Goal: Task Accomplishment & Management: Use online tool/utility

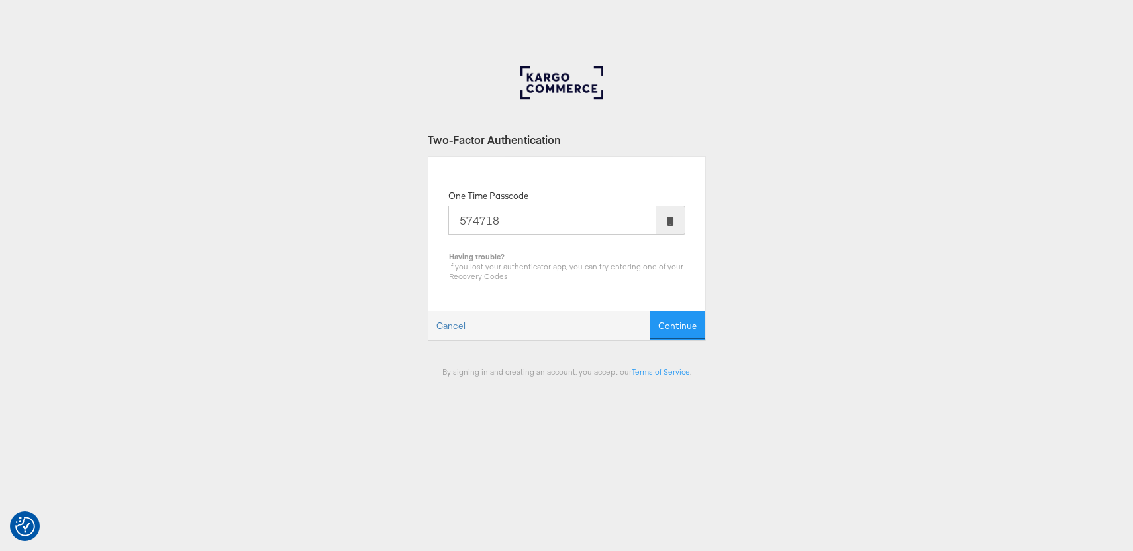
type input "574718"
click at [650, 311] on button "Continue" at bounding box center [678, 326] width 56 height 30
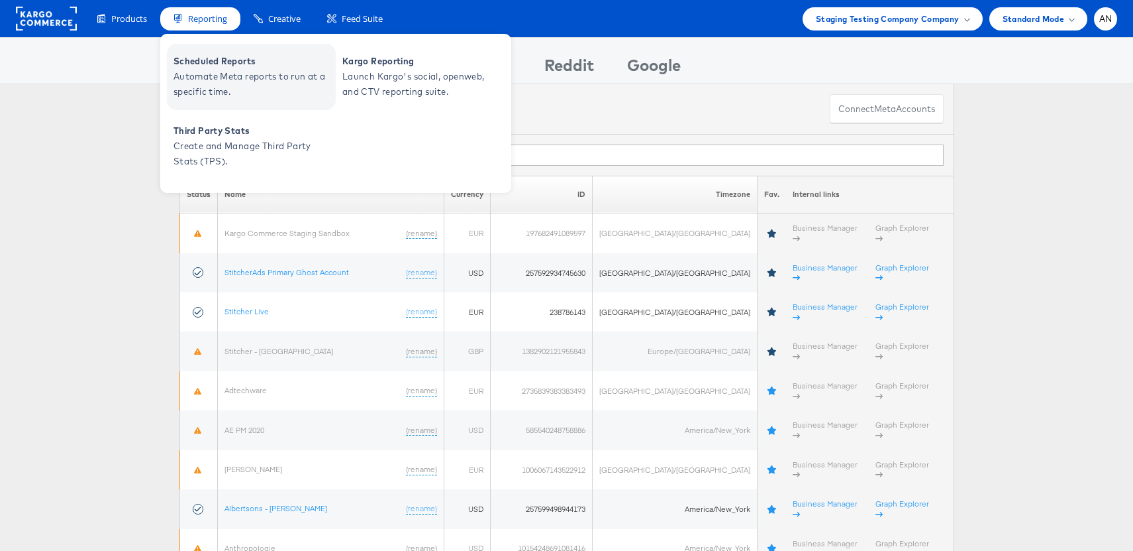
click at [237, 70] on span "Automate Meta reports to run at a specific time." at bounding box center [253, 84] width 159 height 30
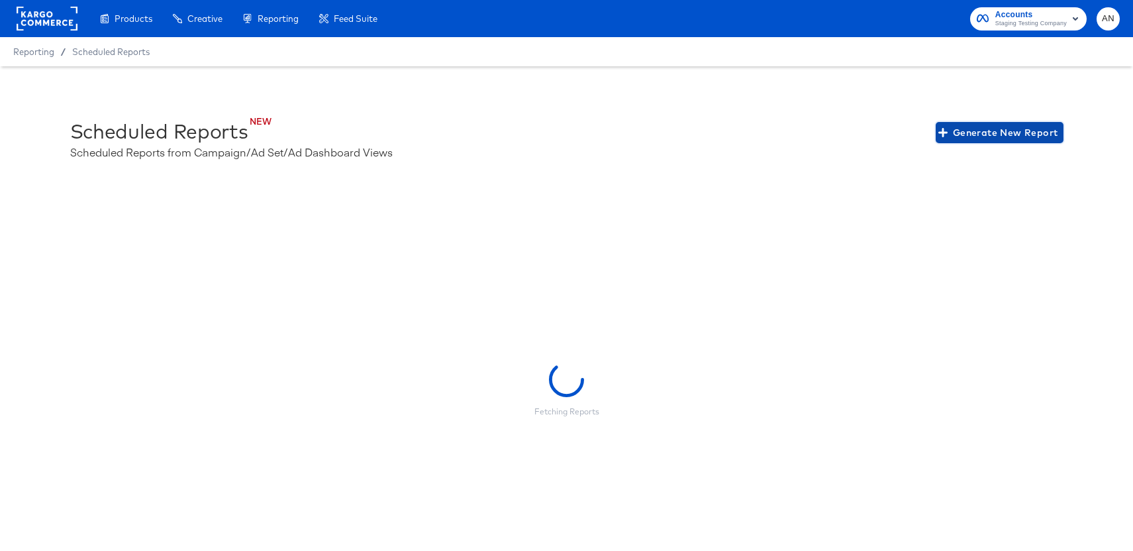
click at [1012, 132] on span "Generate New Report" at bounding box center [999, 133] width 117 height 17
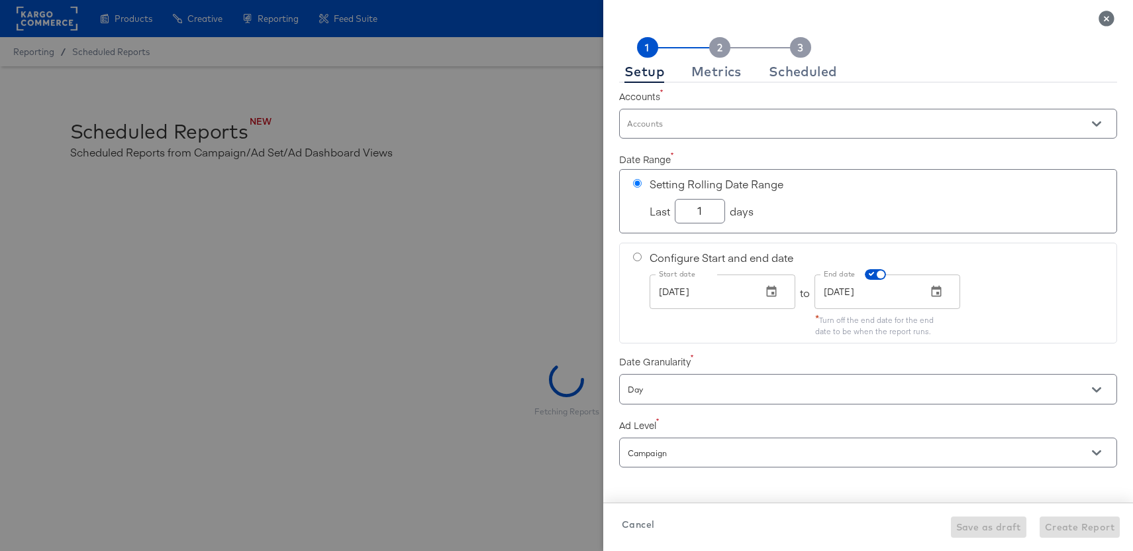
checkbox input "true"
click at [1104, 17] on icon "Close" at bounding box center [1106, 18] width 15 height 15
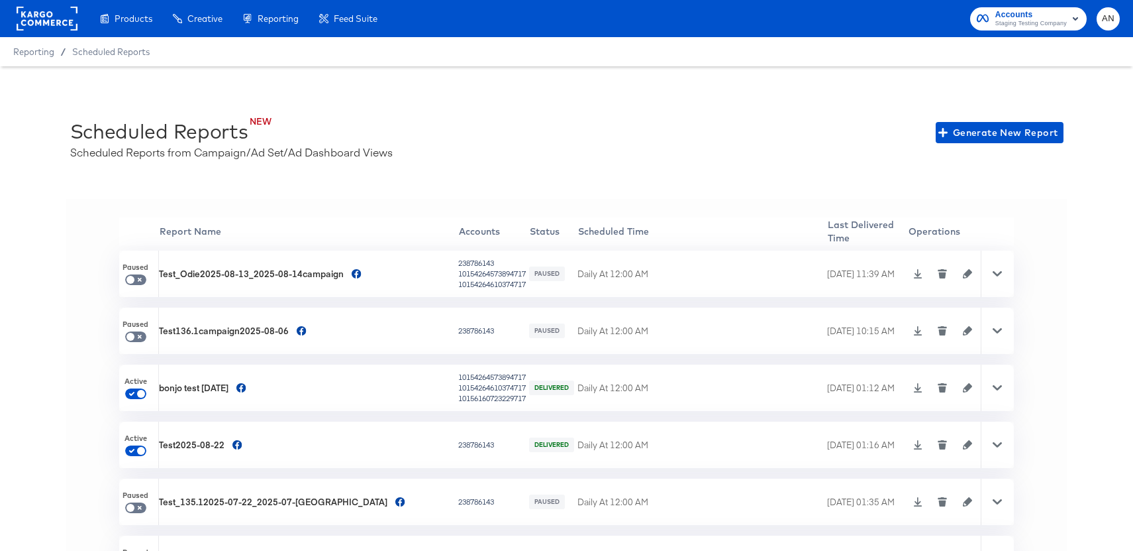
click at [997, 271] on icon at bounding box center [997, 273] width 9 height 9
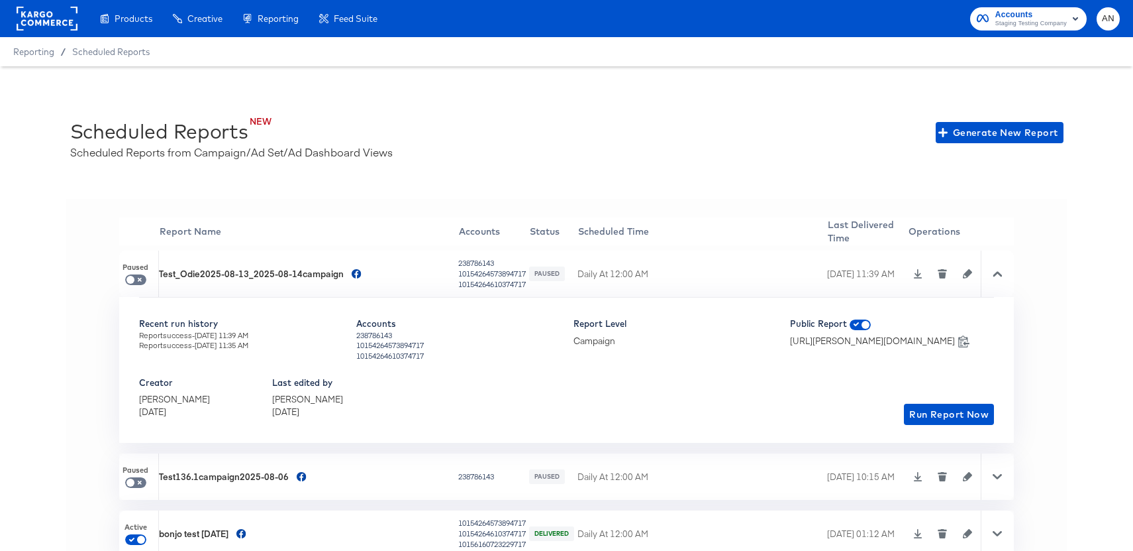
click at [963, 272] on icon "button" at bounding box center [967, 273] width 9 height 9
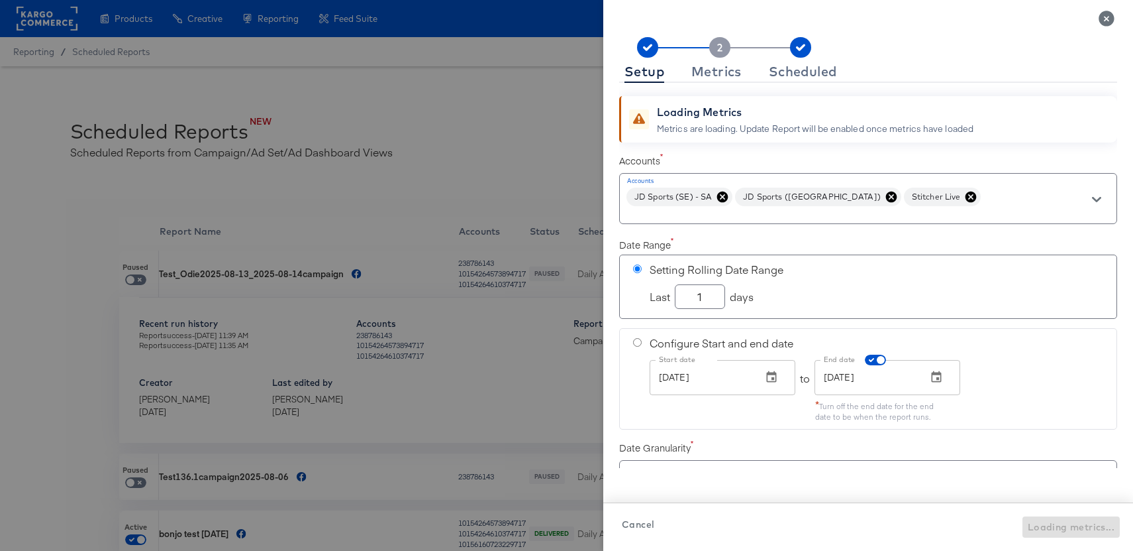
checkbox input "true"
click at [713, 76] on div "Metrics" at bounding box center [717, 71] width 50 height 11
